Goal: Information Seeking & Learning: Learn about a topic

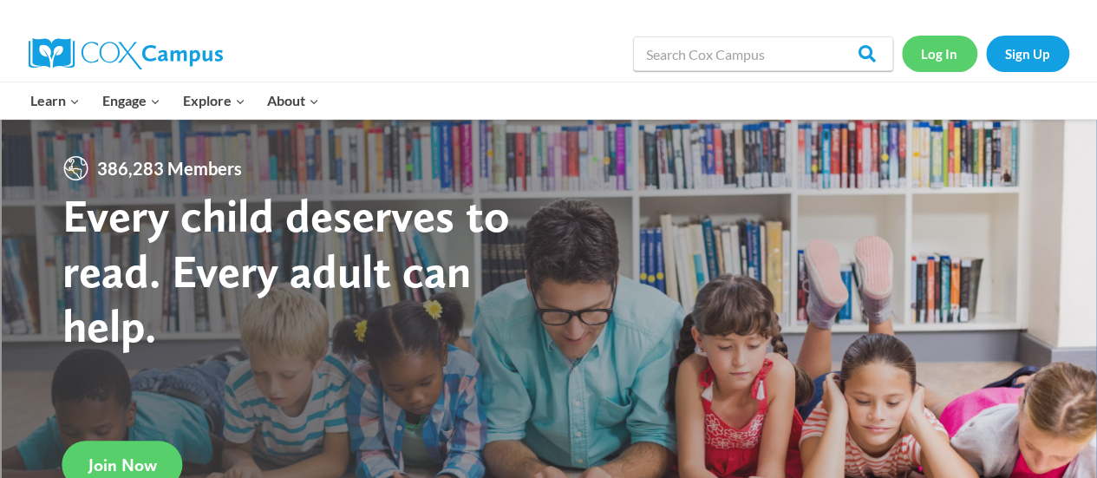
click at [946, 50] on link "Log In" at bounding box center [939, 54] width 75 height 36
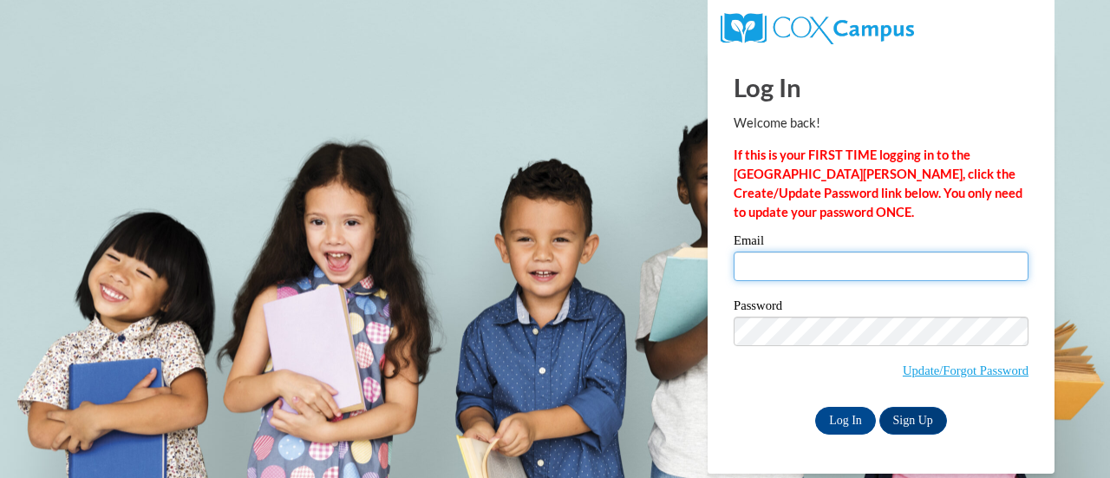
click at [807, 265] on input "Email" at bounding box center [881, 266] width 295 height 29
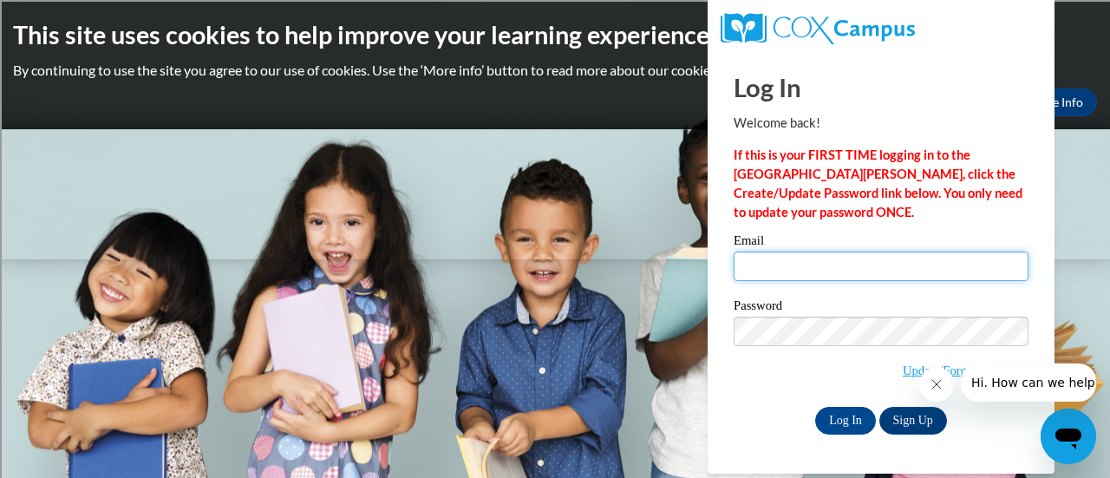
type input "wenzcar@sdmfschools.org"
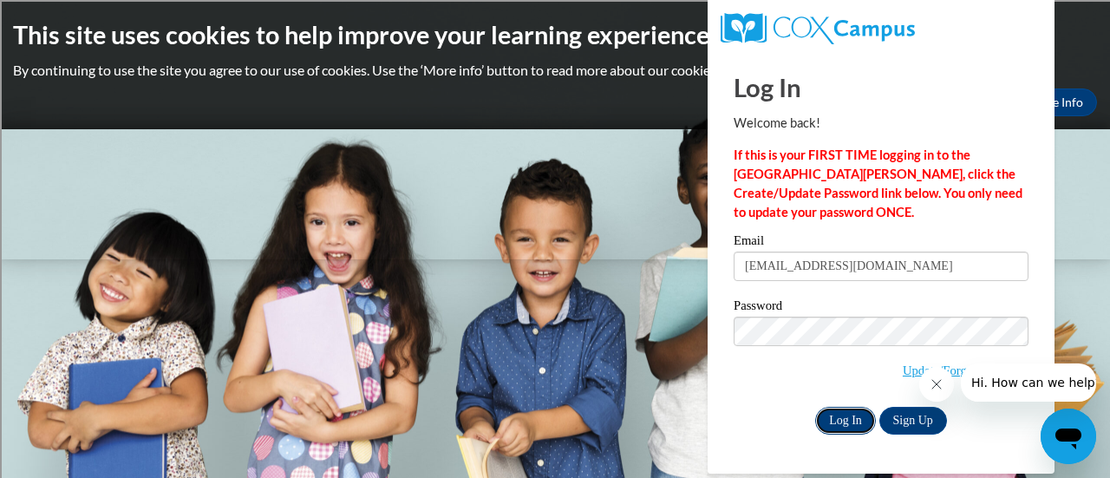
click at [857, 413] on input "Log In" at bounding box center [845, 421] width 61 height 28
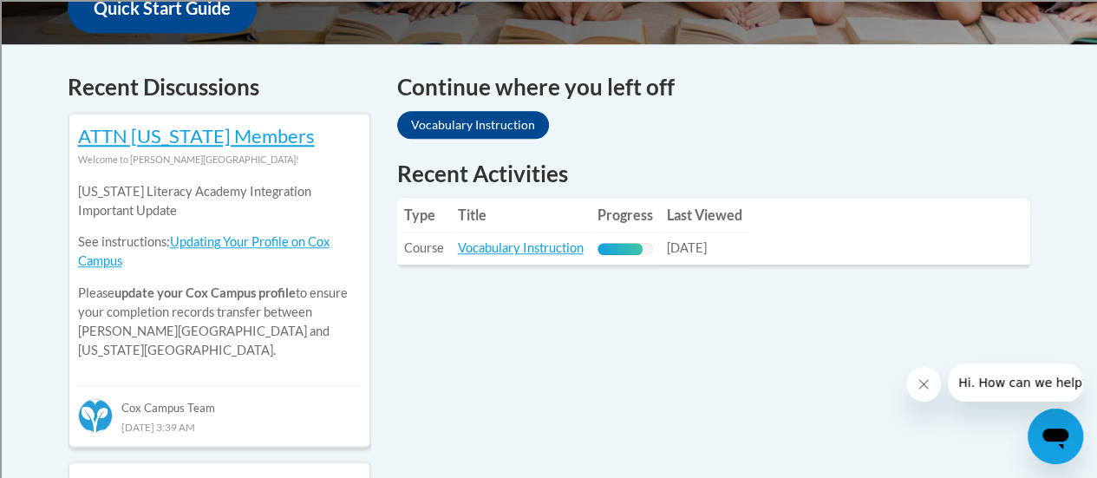
scroll to position [781, 0]
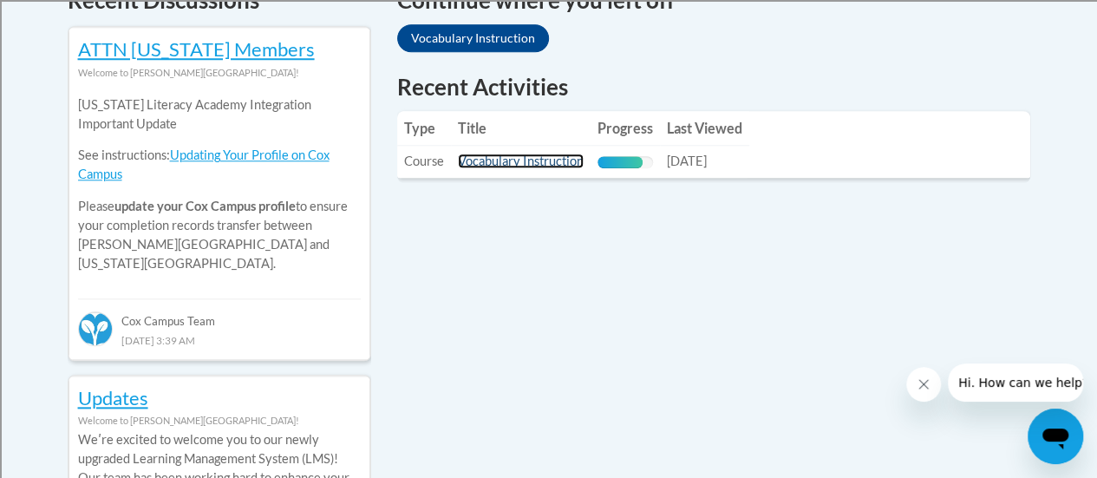
click at [508, 157] on link "Vocabulary Instruction" at bounding box center [521, 161] width 126 height 15
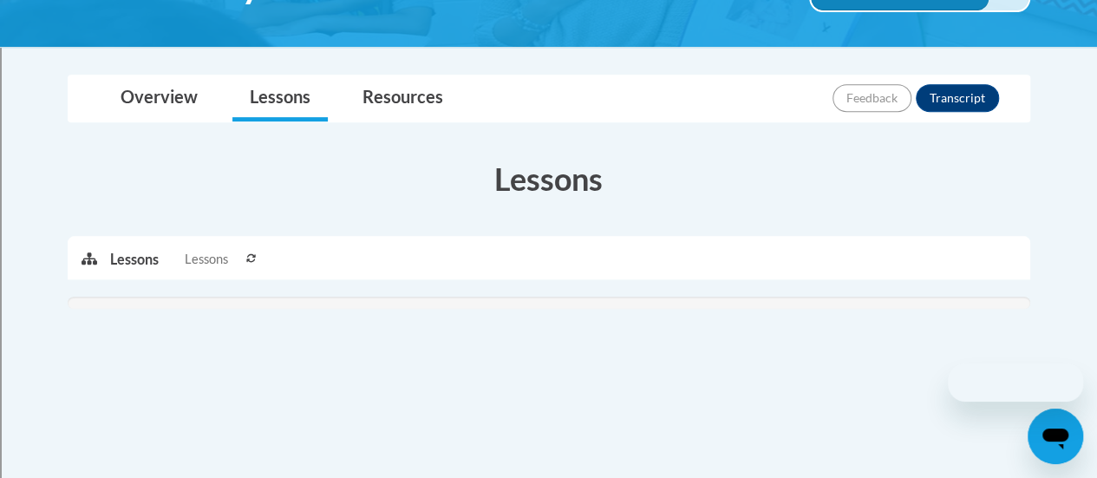
scroll to position [260, 0]
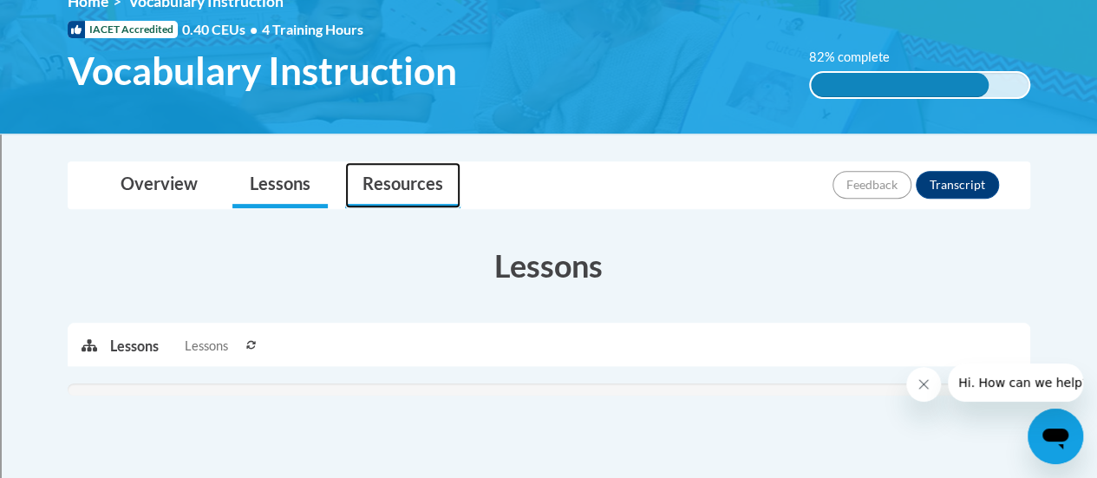
click at [402, 173] on link "Resources" at bounding box center [402, 185] width 115 height 46
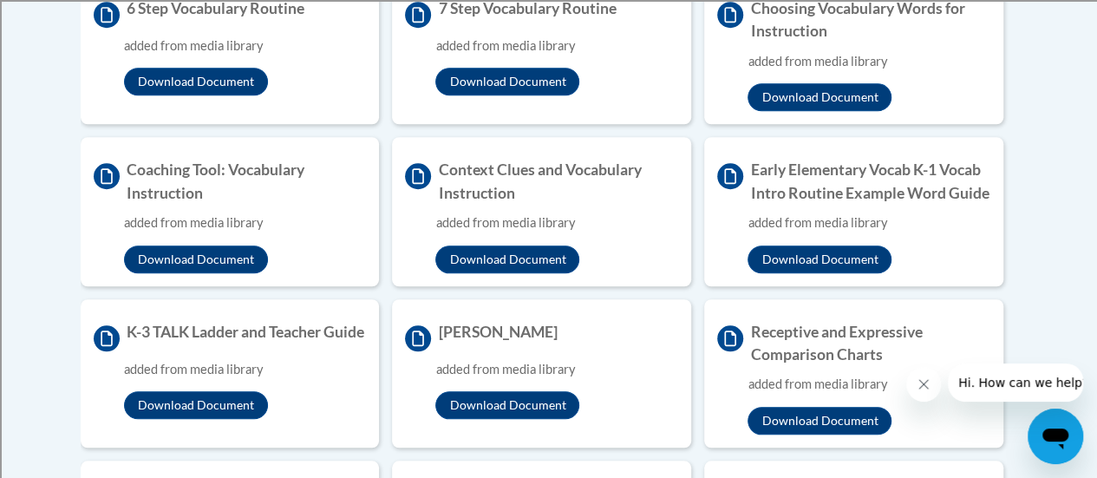
scroll to position [347, 0]
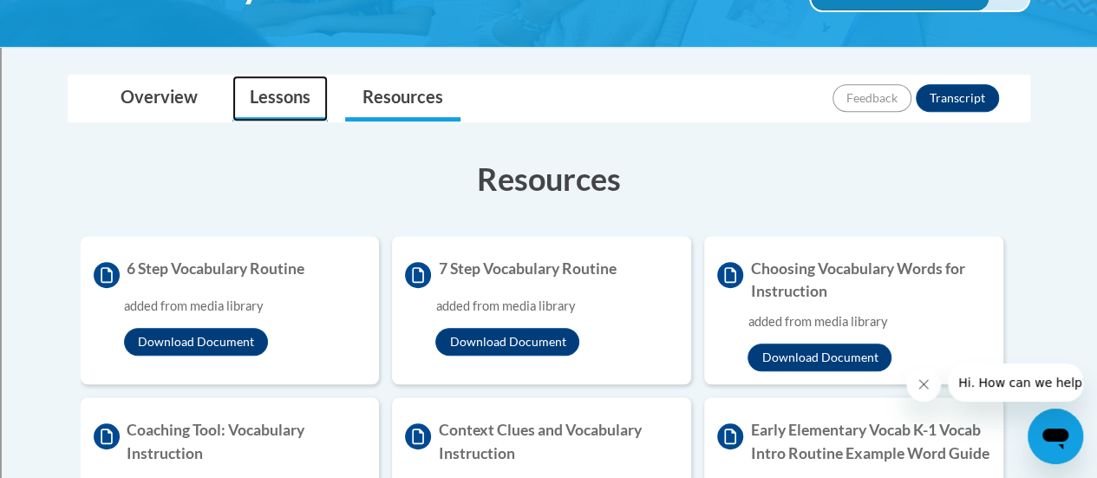
click at [271, 94] on link "Lessons" at bounding box center [279, 98] width 95 height 46
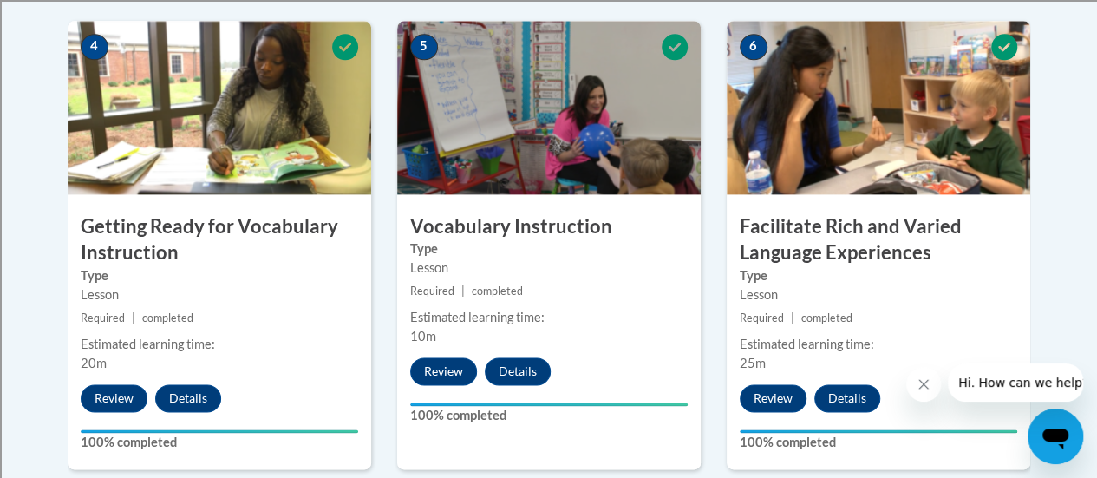
scroll to position [1128, 0]
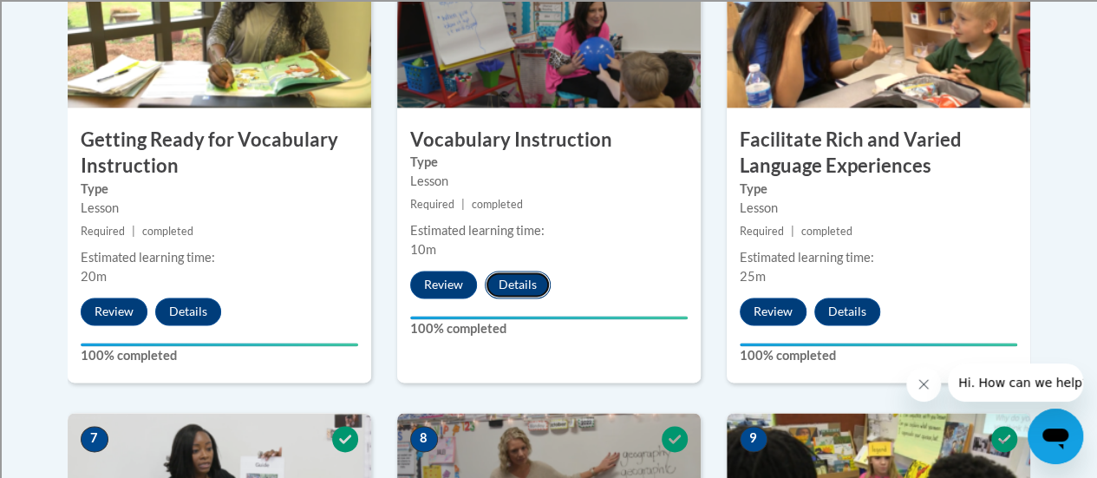
click at [522, 285] on button "Details" at bounding box center [518, 285] width 66 height 28
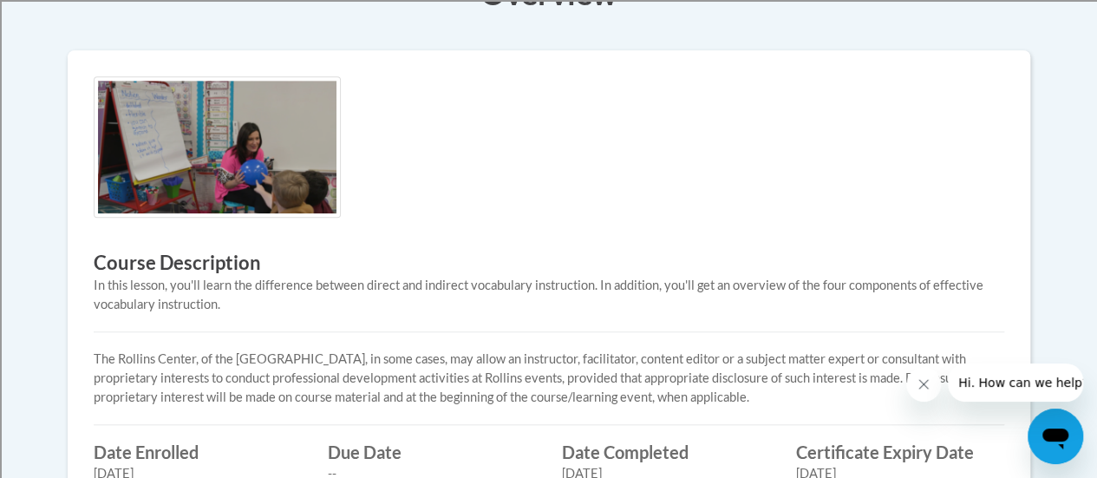
scroll to position [413, 0]
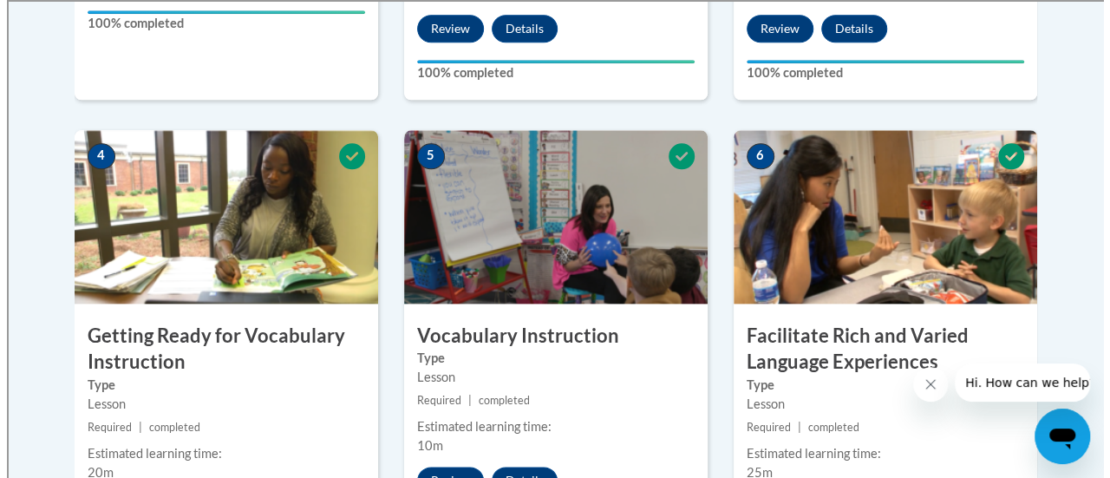
scroll to position [1018, 0]
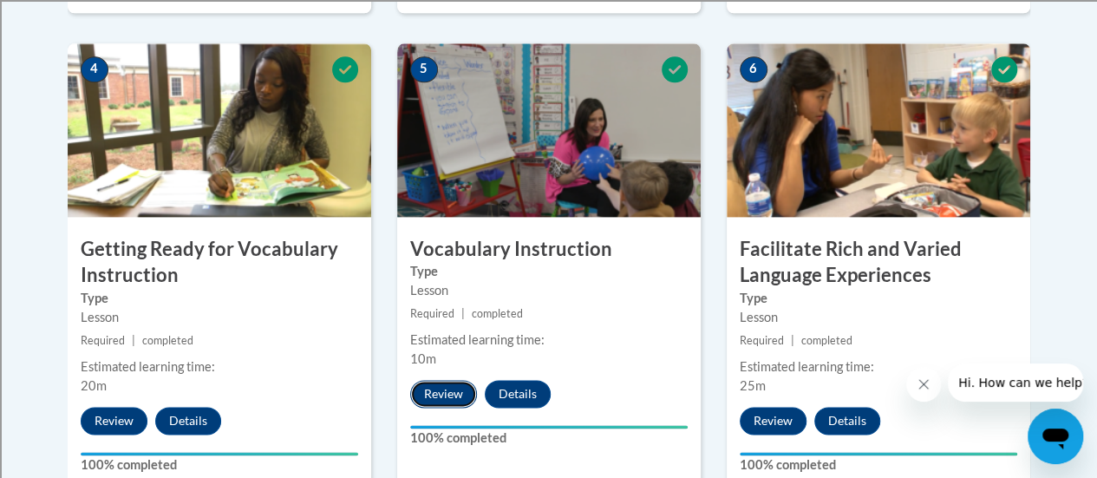
click at [442, 392] on button "Review" at bounding box center [443, 394] width 67 height 28
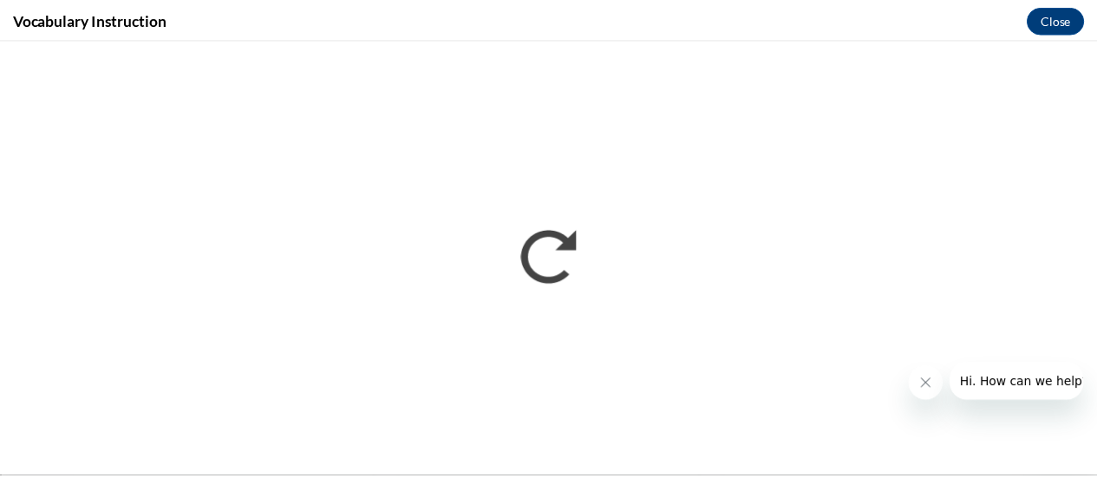
scroll to position [0, 0]
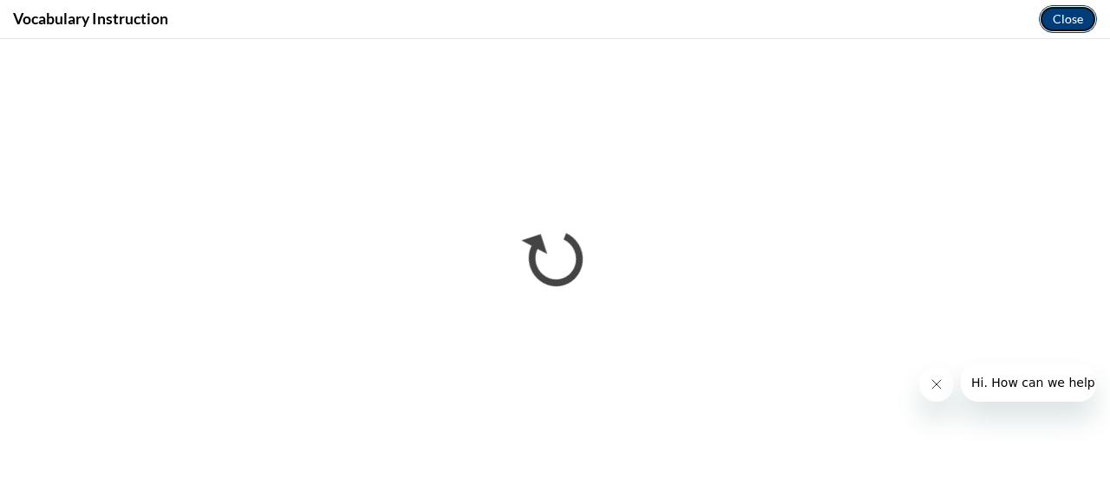
click at [1069, 18] on button "Close" at bounding box center [1068, 19] width 58 height 28
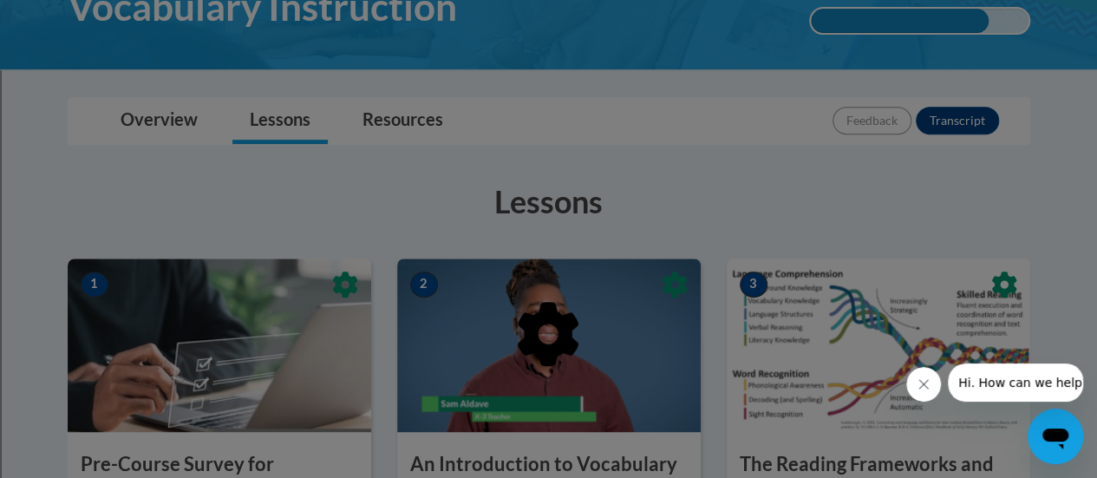
scroll to position [238, 0]
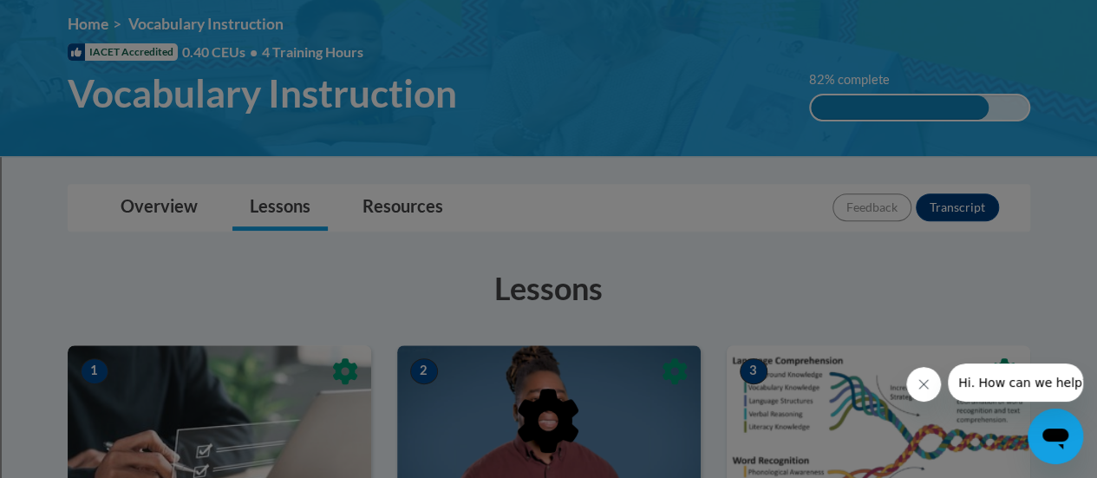
click at [389, 200] on div at bounding box center [548, 239] width 1097 height 478
click at [395, 202] on div at bounding box center [548, 239] width 1097 height 478
click at [910, 383] on button "Close message from company" at bounding box center [923, 384] width 35 height 35
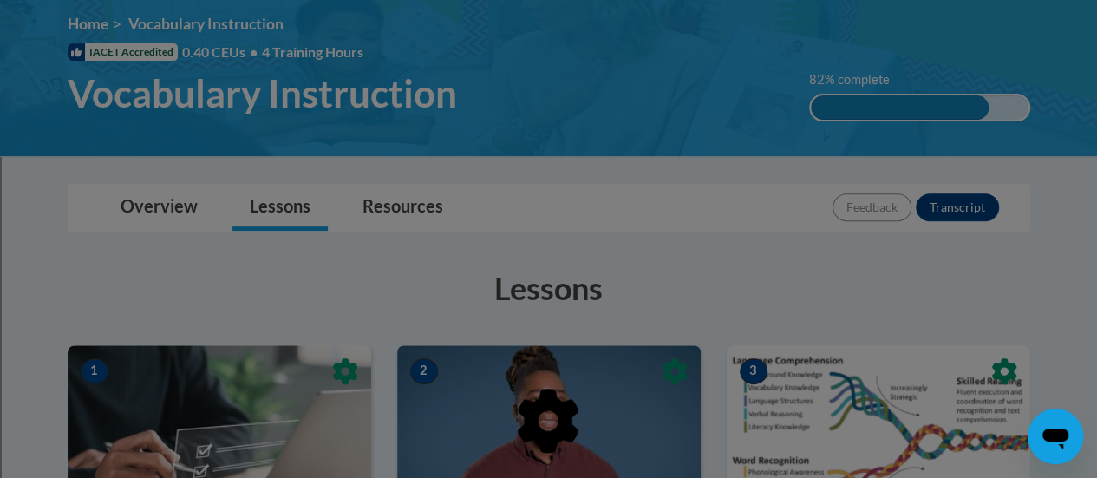
click at [411, 212] on div at bounding box center [548, 239] width 1097 height 478
click at [579, 239] on div at bounding box center [548, 239] width 1097 height 478
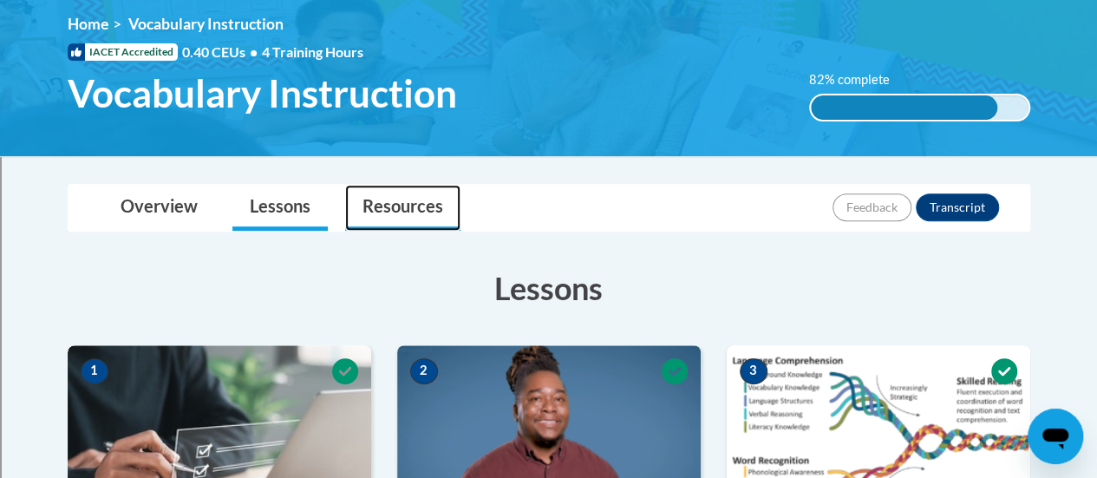
click at [405, 210] on link "Resources" at bounding box center [402, 208] width 115 height 46
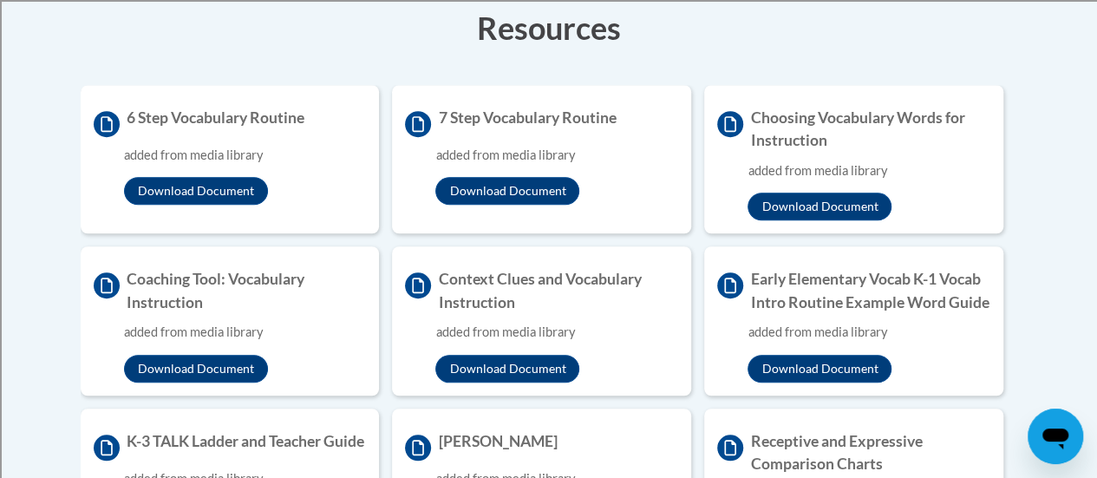
scroll to position [585, 0]
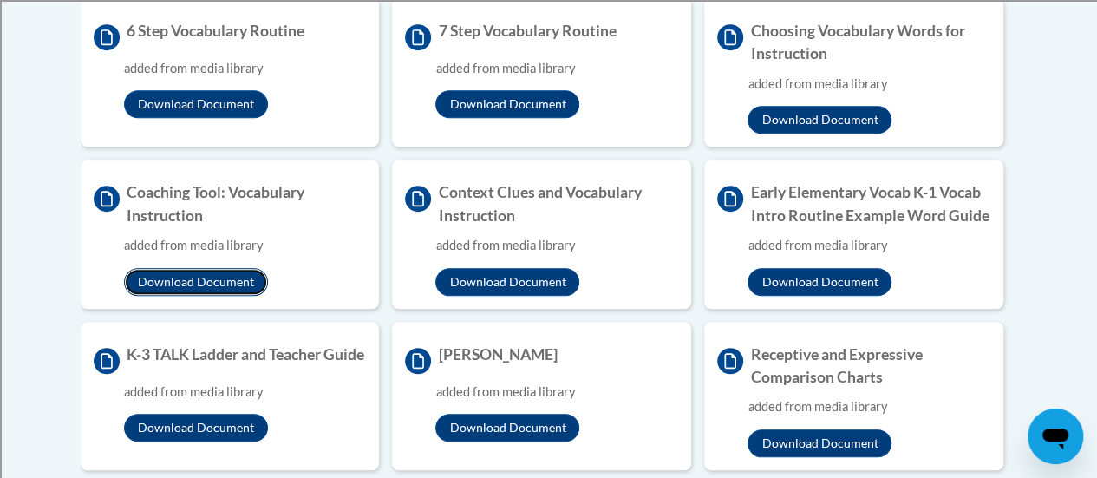
click at [232, 282] on button "Download Document" at bounding box center [196, 282] width 144 height 28
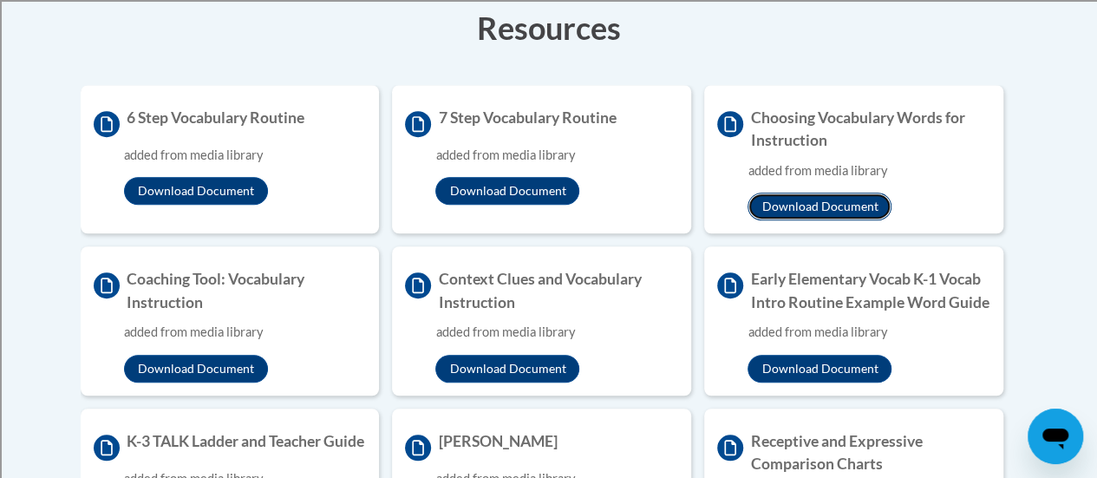
click at [804, 202] on button "Download Document" at bounding box center [820, 207] width 144 height 28
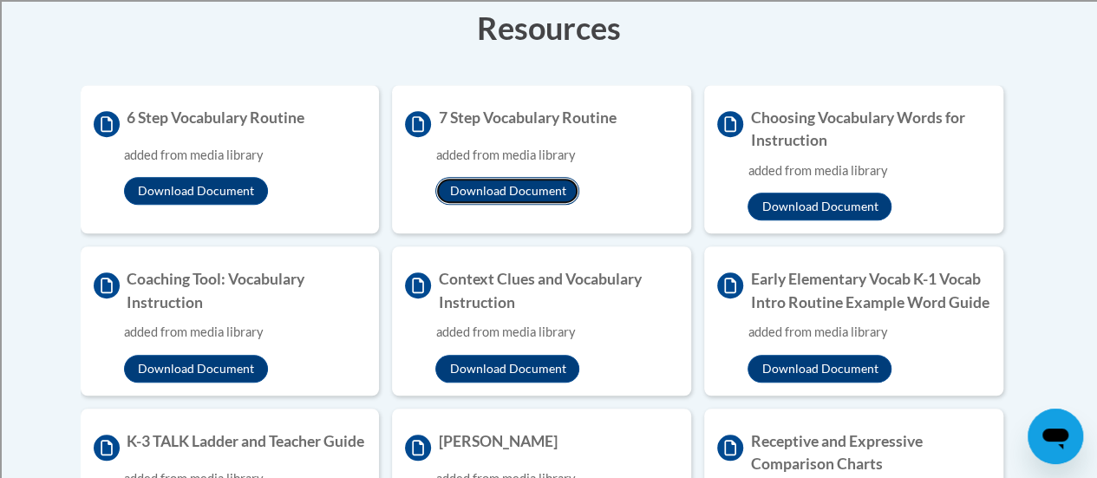
click at [527, 194] on button "Download Document" at bounding box center [507, 191] width 144 height 28
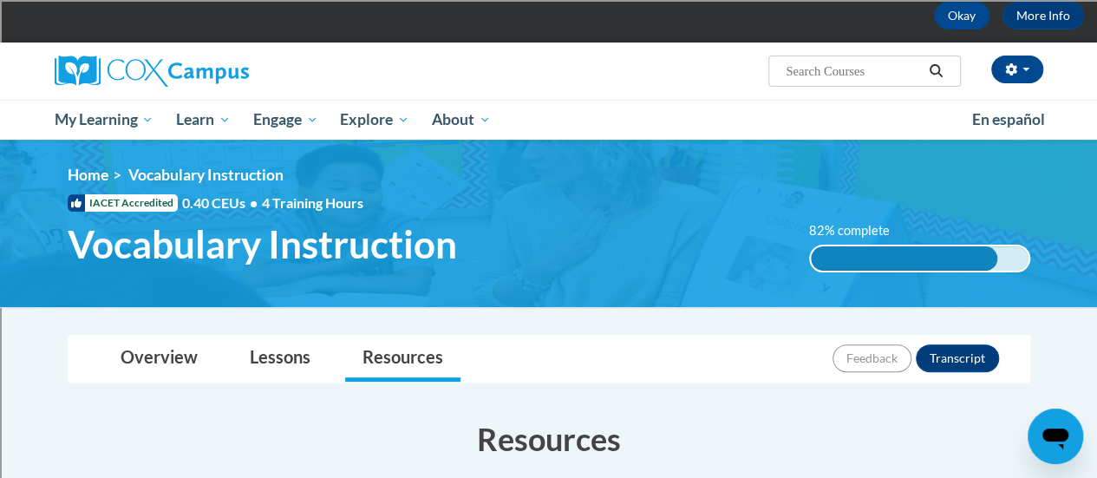
scroll to position [173, 0]
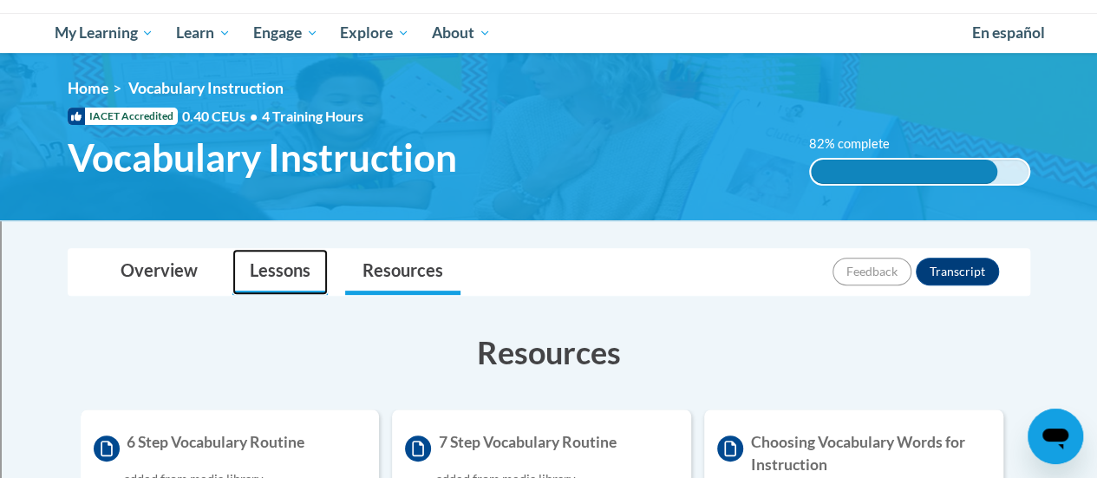
click at [311, 276] on link "Lessons" at bounding box center [279, 272] width 95 height 46
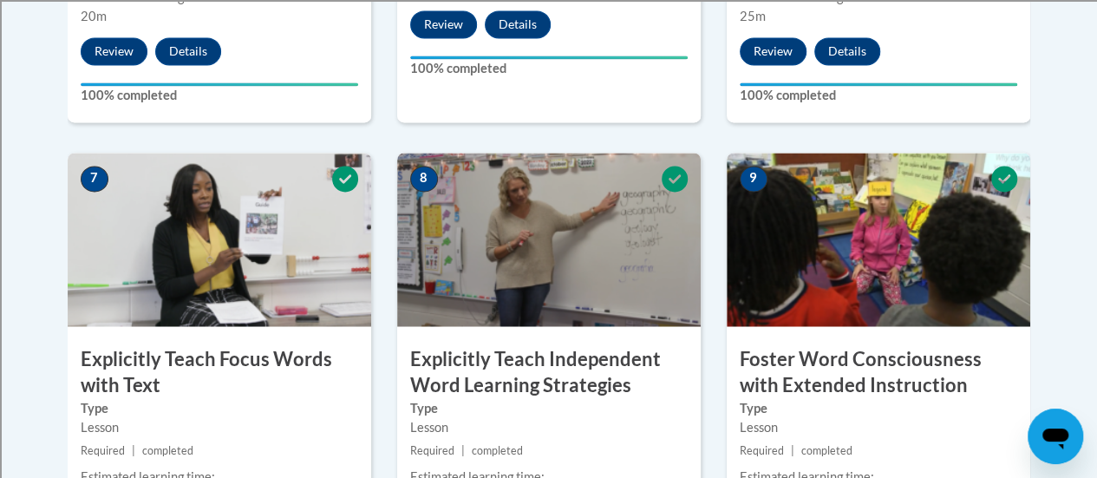
scroll to position [1301, 0]
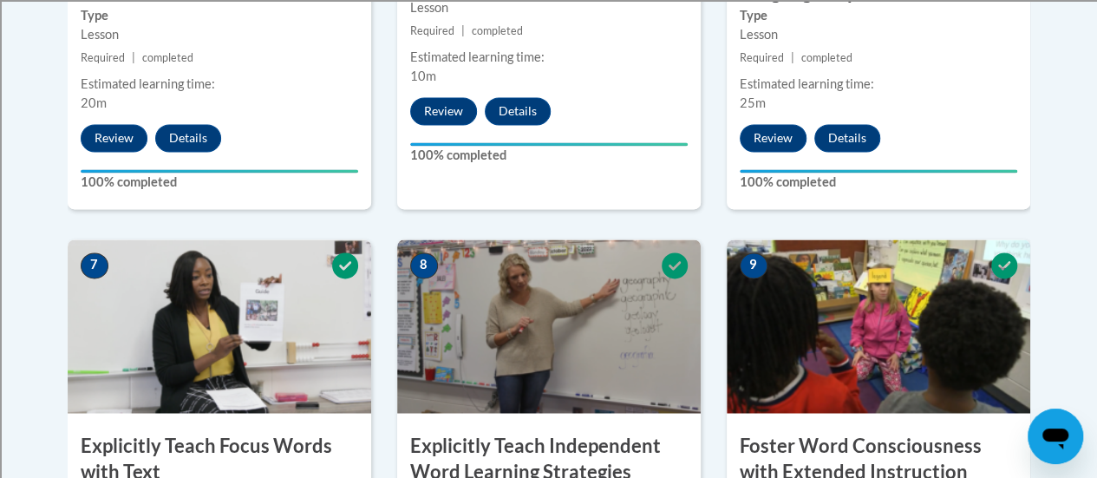
drag, startPoint x: 528, startPoint y: 1, endPoint x: 1057, endPoint y: 87, distance: 536.0
click at [1057, 87] on body "This site uses cookies to help improve your learning experience. By continuing …" at bounding box center [548, 222] width 1097 height 3046
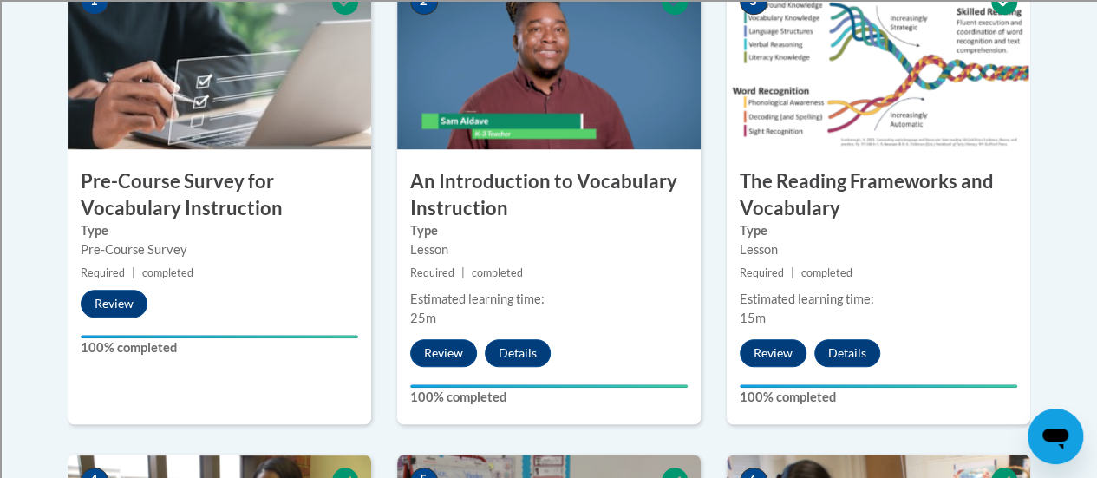
scroll to position [520, 0]
